Goal: Task Accomplishment & Management: Complete application form

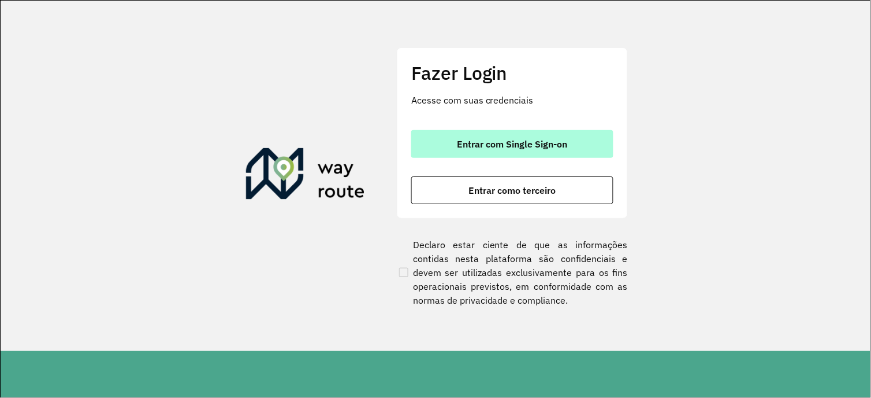
click at [514, 147] on span "Entrar com Single Sign-on" at bounding box center [513, 143] width 110 height 9
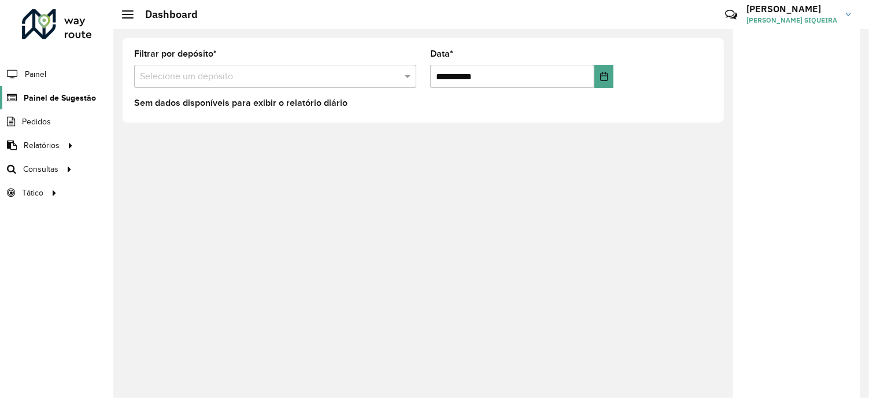
click at [56, 98] on span "Painel de Sugestão" at bounding box center [60, 98] width 72 height 12
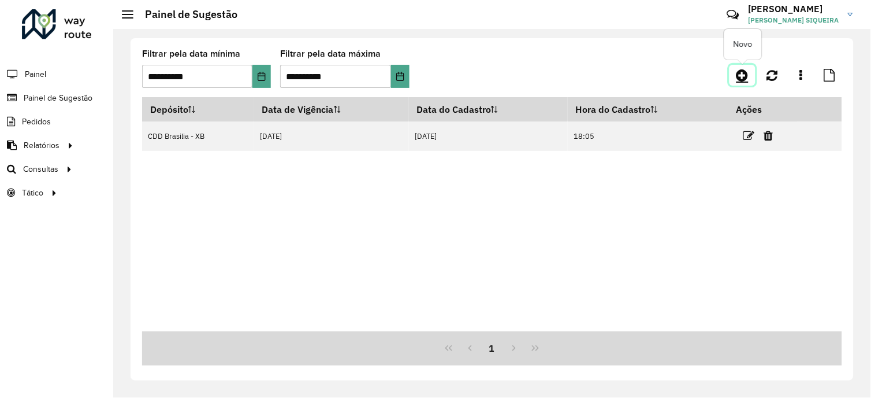
click at [749, 72] on icon at bounding box center [743, 75] width 12 height 14
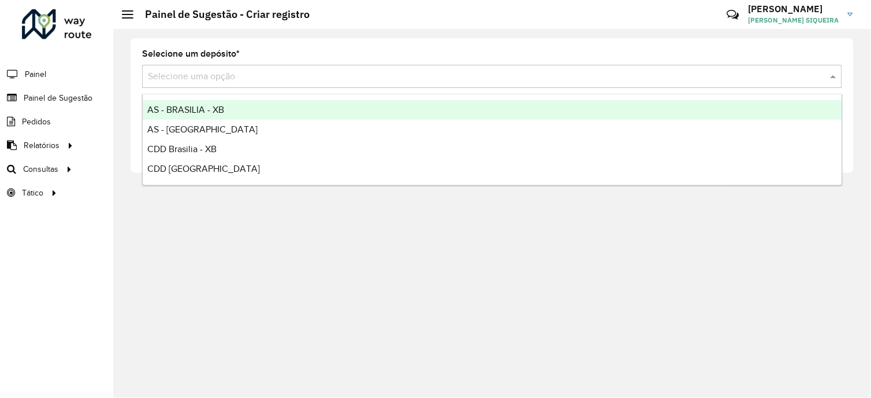
click at [213, 73] on input "text" at bounding box center [481, 77] width 666 height 14
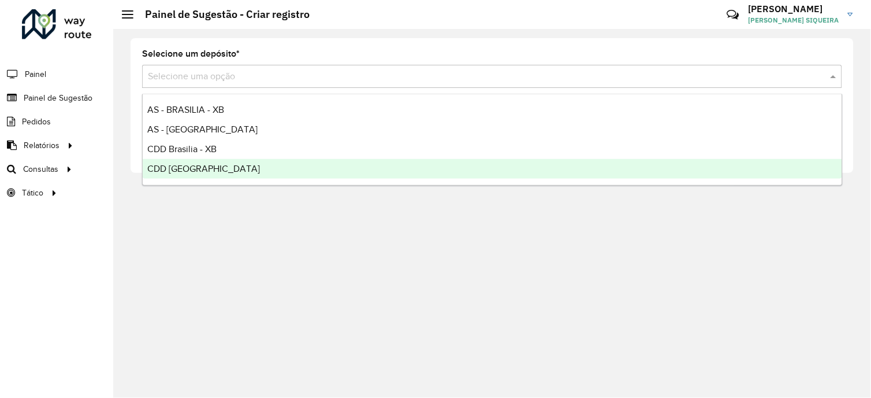
click at [198, 169] on span "CDD [GEOGRAPHIC_DATA]" at bounding box center [203, 169] width 113 height 10
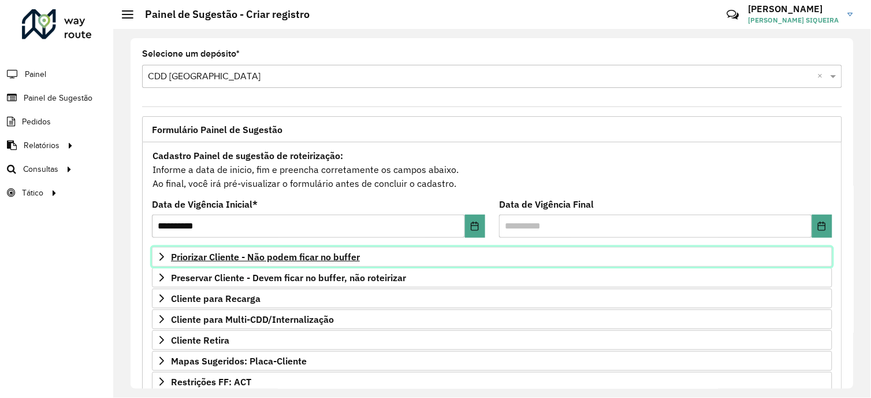
click at [272, 256] on span "Priorizar Cliente - Não podem ficar no buffer" at bounding box center [265, 256] width 189 height 9
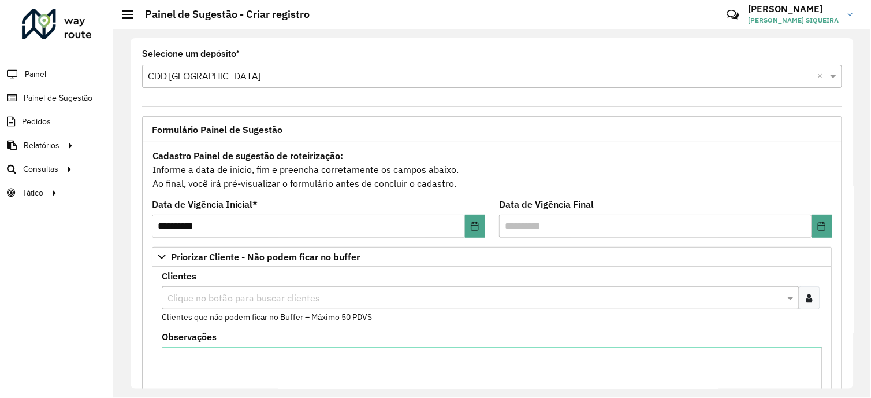
click at [809, 303] on div at bounding box center [809, 297] width 21 height 23
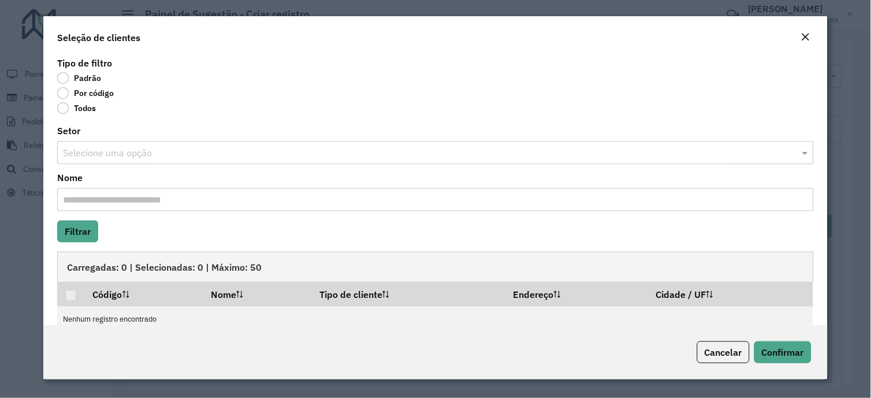
click at [64, 90] on label "Por código" at bounding box center [85, 93] width 57 height 12
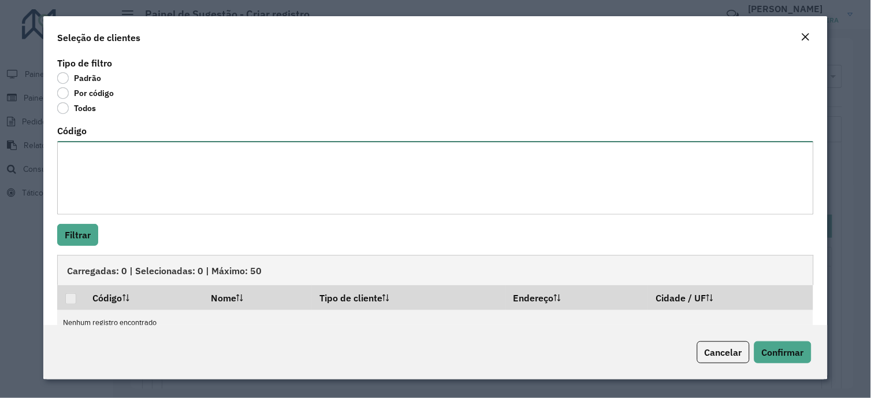
click at [90, 172] on textarea "Código" at bounding box center [435, 177] width 756 height 73
paste textarea "***** **** **** **** *** *** **** ***** ***** **** **** **** **** **** *** ****…"
type textarea "***** **** **** **** *** *** **** ***** ***** **** **** **** **** **** *** ****…"
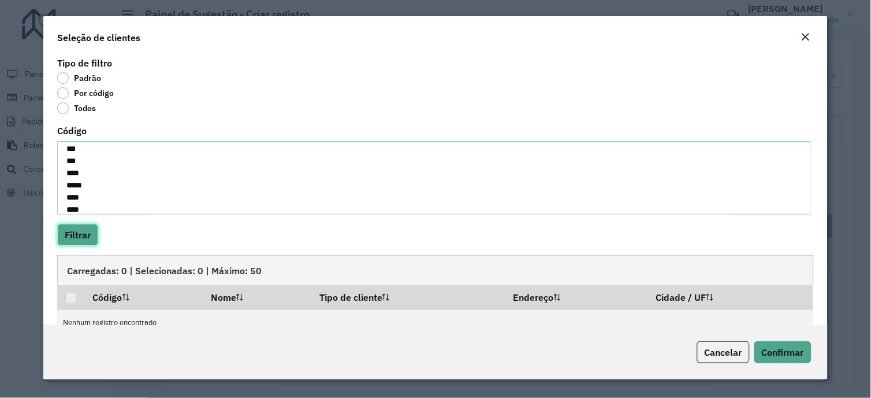
click at [85, 237] on button "Filtrar" at bounding box center [77, 235] width 41 height 22
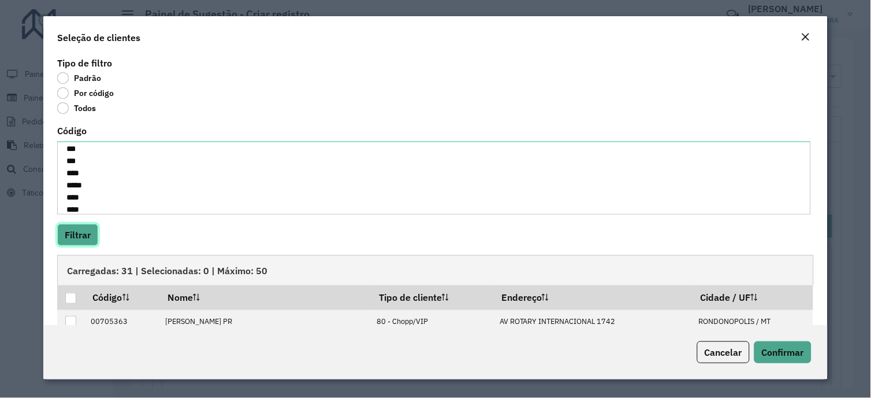
scroll to position [64, 0]
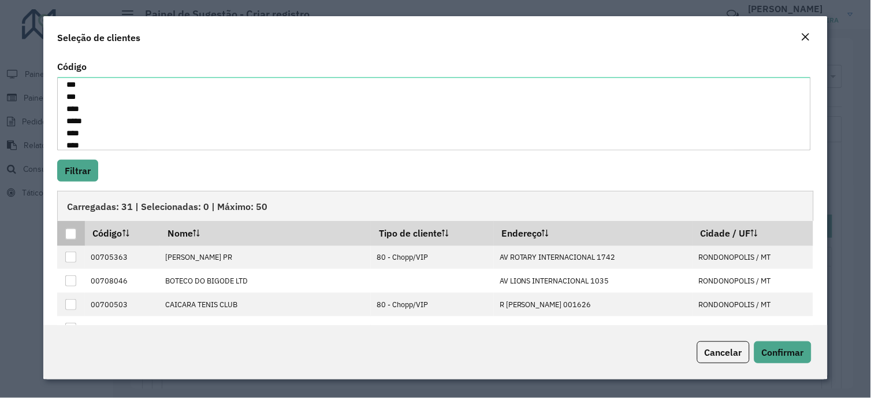
click at [71, 234] on div at bounding box center [70, 233] width 11 height 11
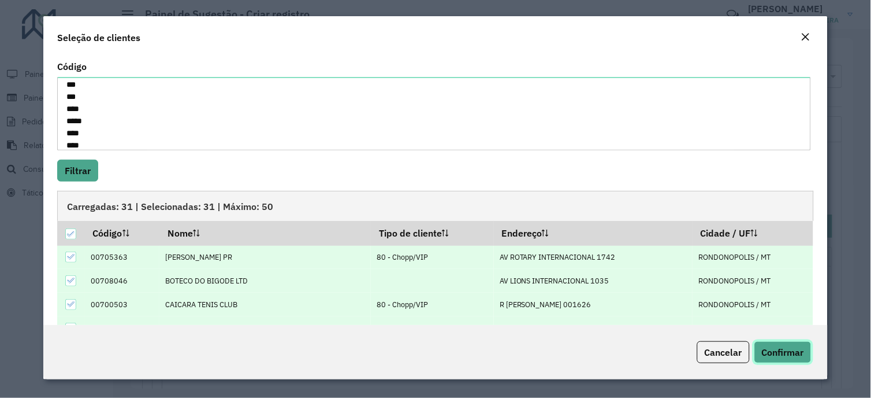
click at [779, 351] on span "Confirmar" at bounding box center [783, 352] width 42 height 12
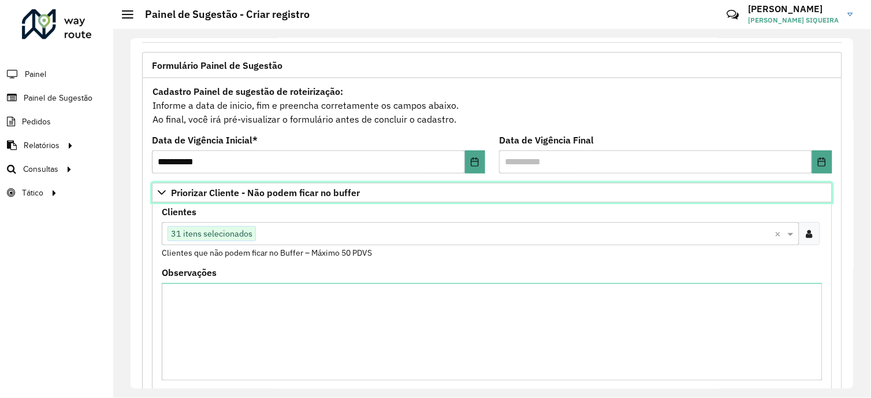
drag, startPoint x: 160, startPoint y: 192, endPoint x: 184, endPoint y: 225, distance: 40.6
click at [161, 192] on icon at bounding box center [161, 192] width 9 height 9
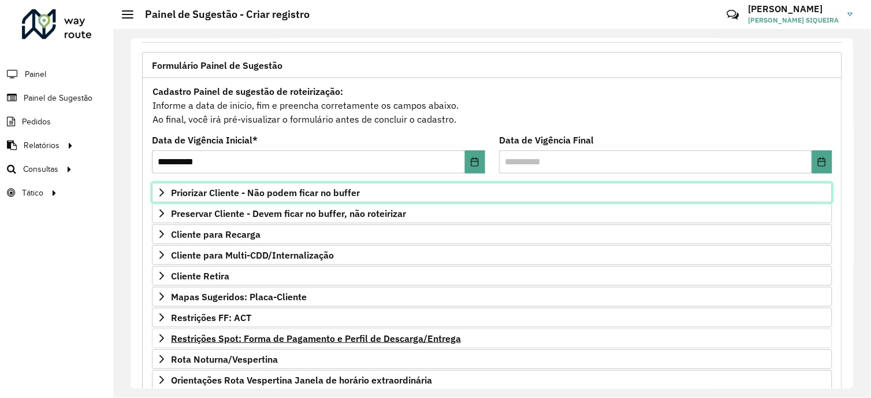
scroll to position [128, 0]
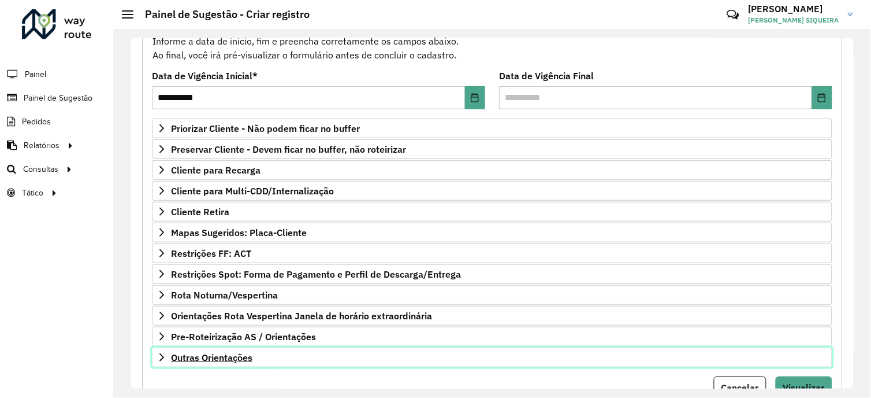
click at [161, 357] on icon at bounding box center [161, 357] width 9 height 9
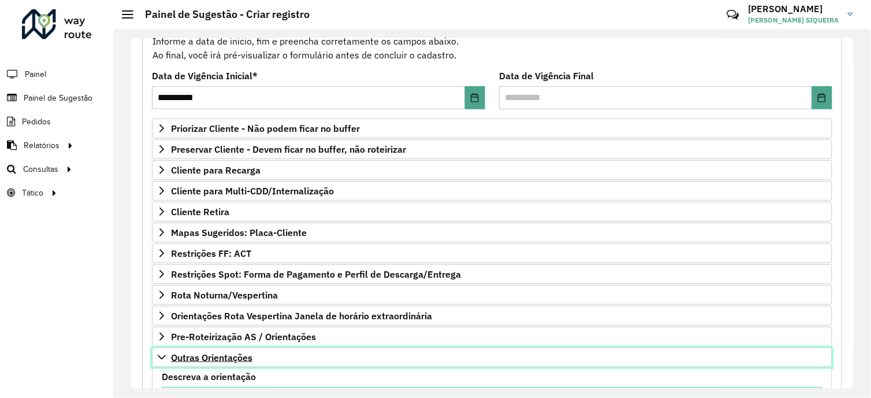
scroll to position [257, 0]
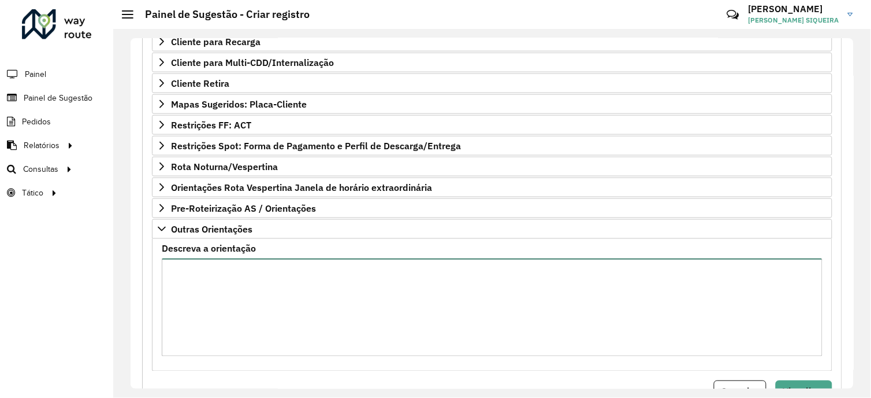
click at [225, 291] on textarea "Descreva a orientação" at bounding box center [492, 307] width 661 height 98
paste textarea "**********"
drag, startPoint x: 257, startPoint y: 273, endPoint x: 223, endPoint y: 274, distance: 33.5
click at [223, 274] on textarea "**********" at bounding box center [492, 307] width 661 height 98
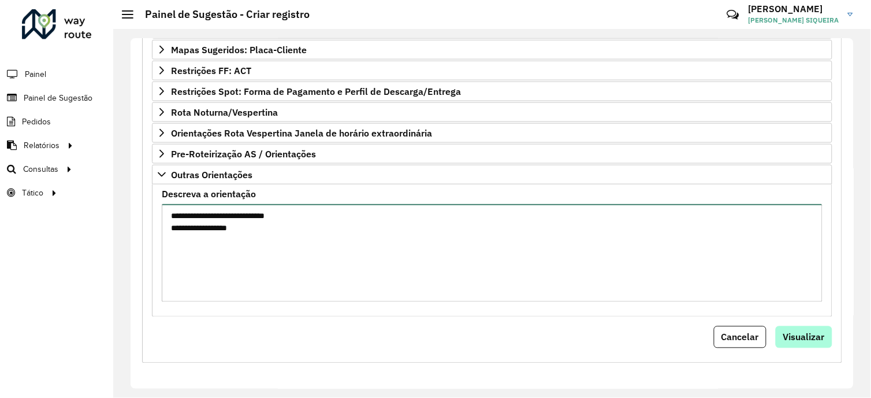
type textarea "**********"
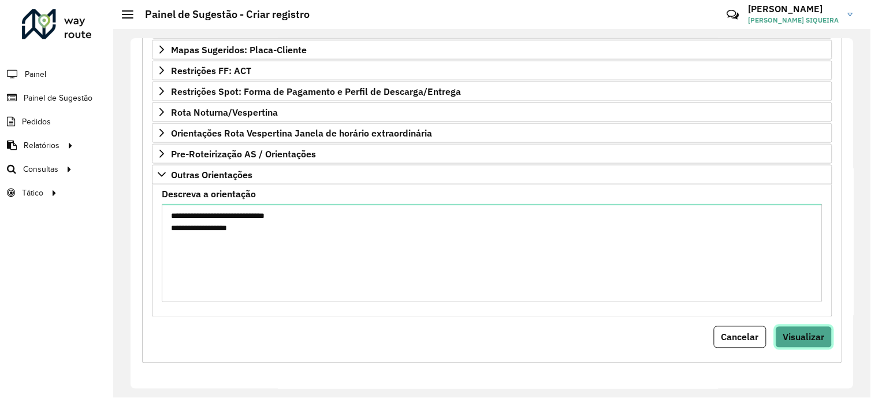
click at [810, 343] on button "Visualizar" at bounding box center [804, 337] width 57 height 22
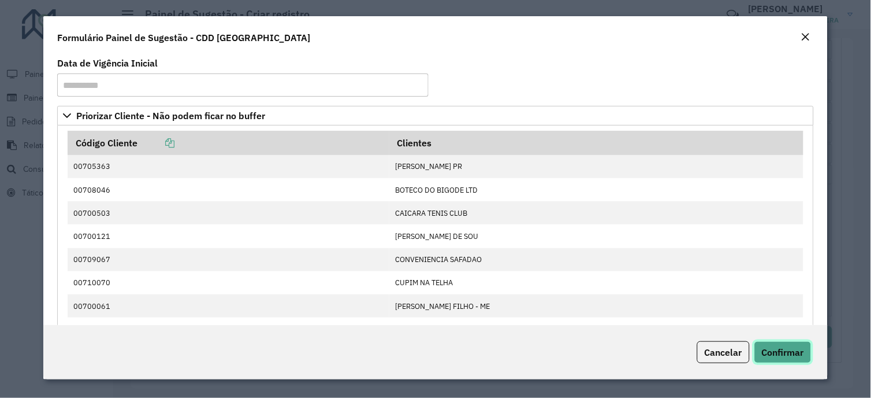
click at [796, 351] on span "Confirmar" at bounding box center [783, 352] width 42 height 12
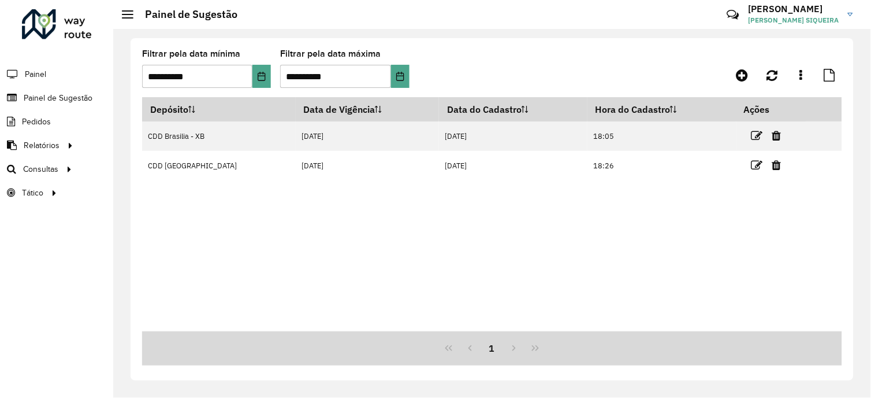
click at [478, 71] on formly-group "**********" at bounding box center [400, 73] width 516 height 47
click at [268, 206] on div "Depósito Data de Vigência Data do Cadastro Hora do Cadastro Ações CDD [GEOGRAPH…" at bounding box center [492, 214] width 700 height 234
click at [802, 75] on icon at bounding box center [801, 75] width 3 height 13
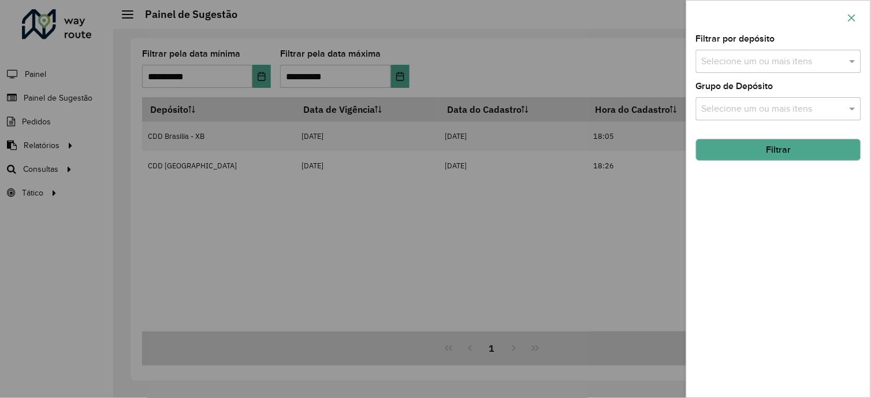
click at [852, 18] on icon "button" at bounding box center [853, 18] width 8 height 8
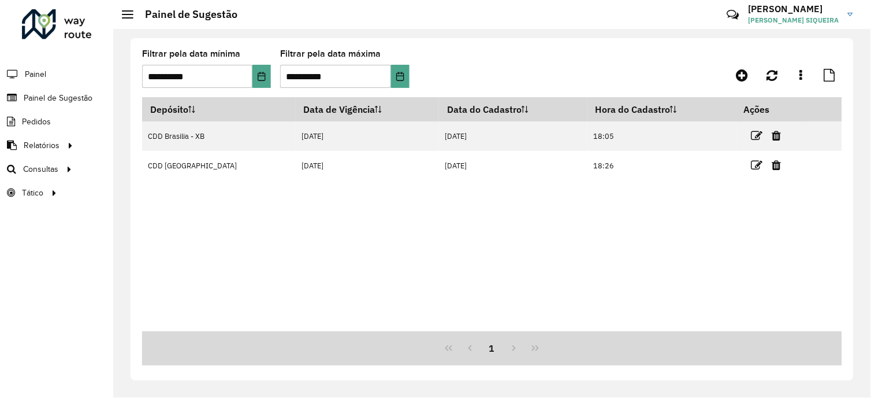
click at [367, 267] on div "Depósito Data de Vigência Data do Cadastro Hora do Cadastro Ações CDD [GEOGRAPH…" at bounding box center [492, 214] width 700 height 234
